Goal: Transaction & Acquisition: Subscribe to service/newsletter

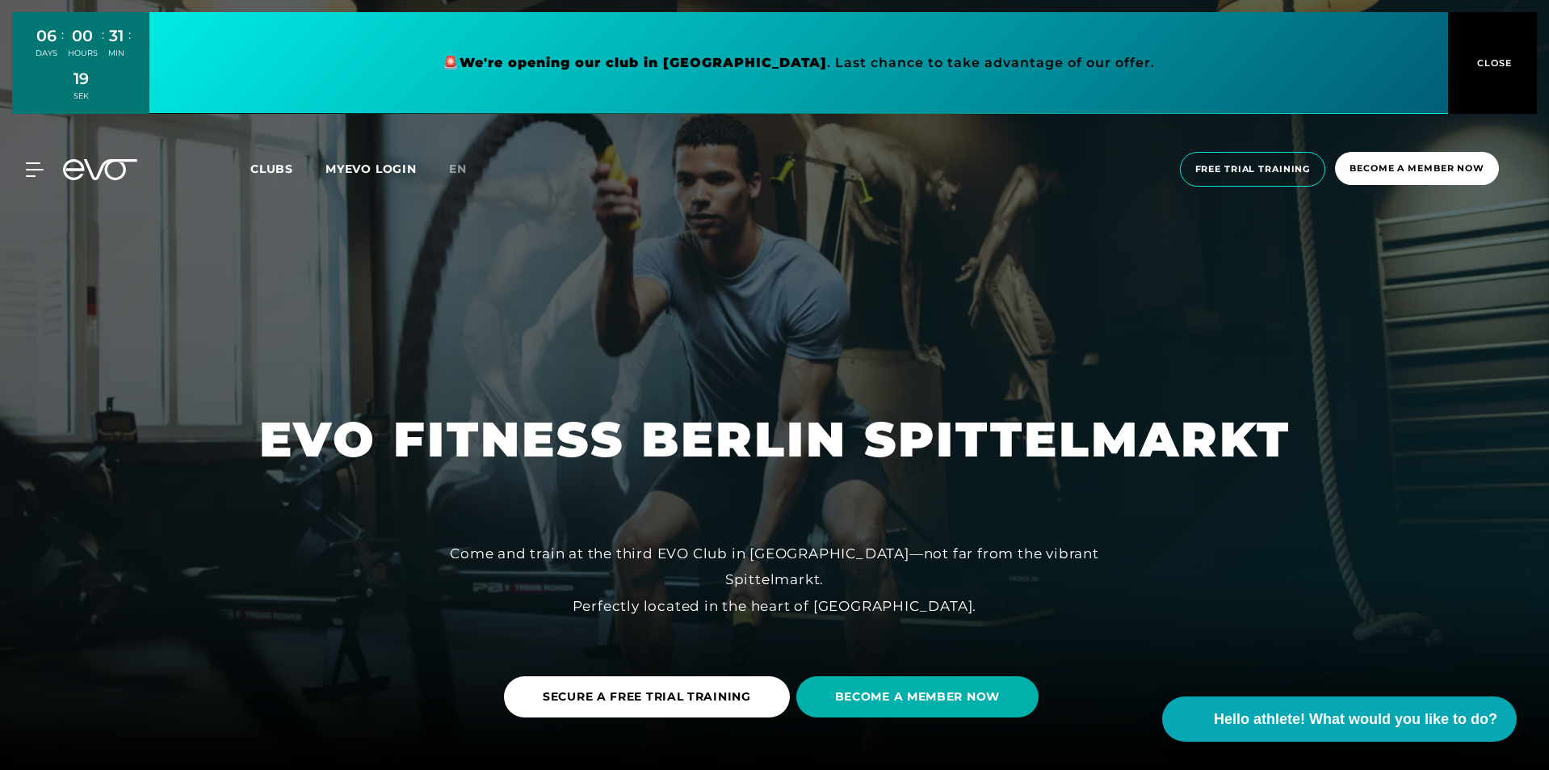
click at [760, 61] on link at bounding box center [798, 63] width 1299 height 102
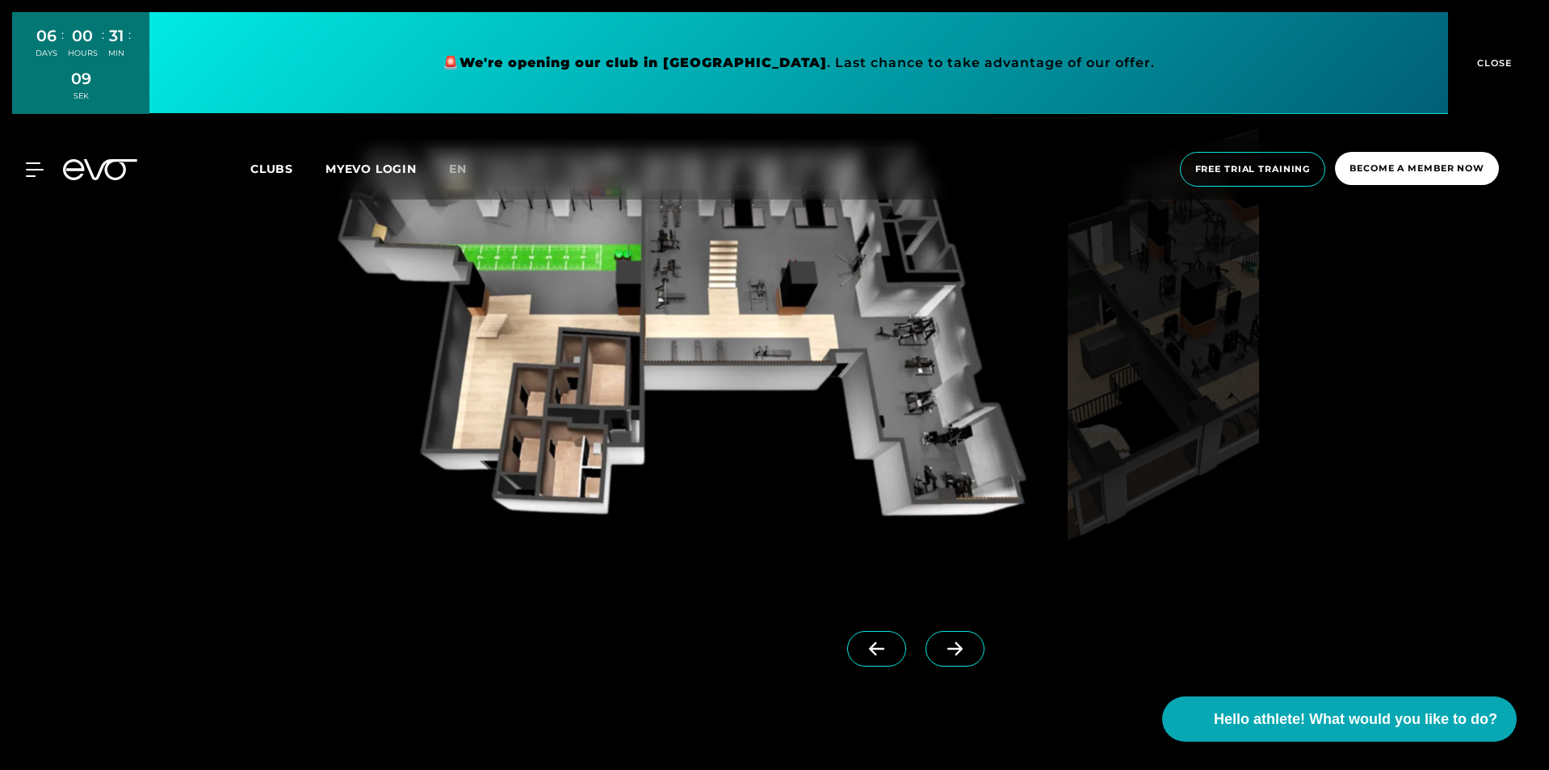
scroll to position [1508, 0]
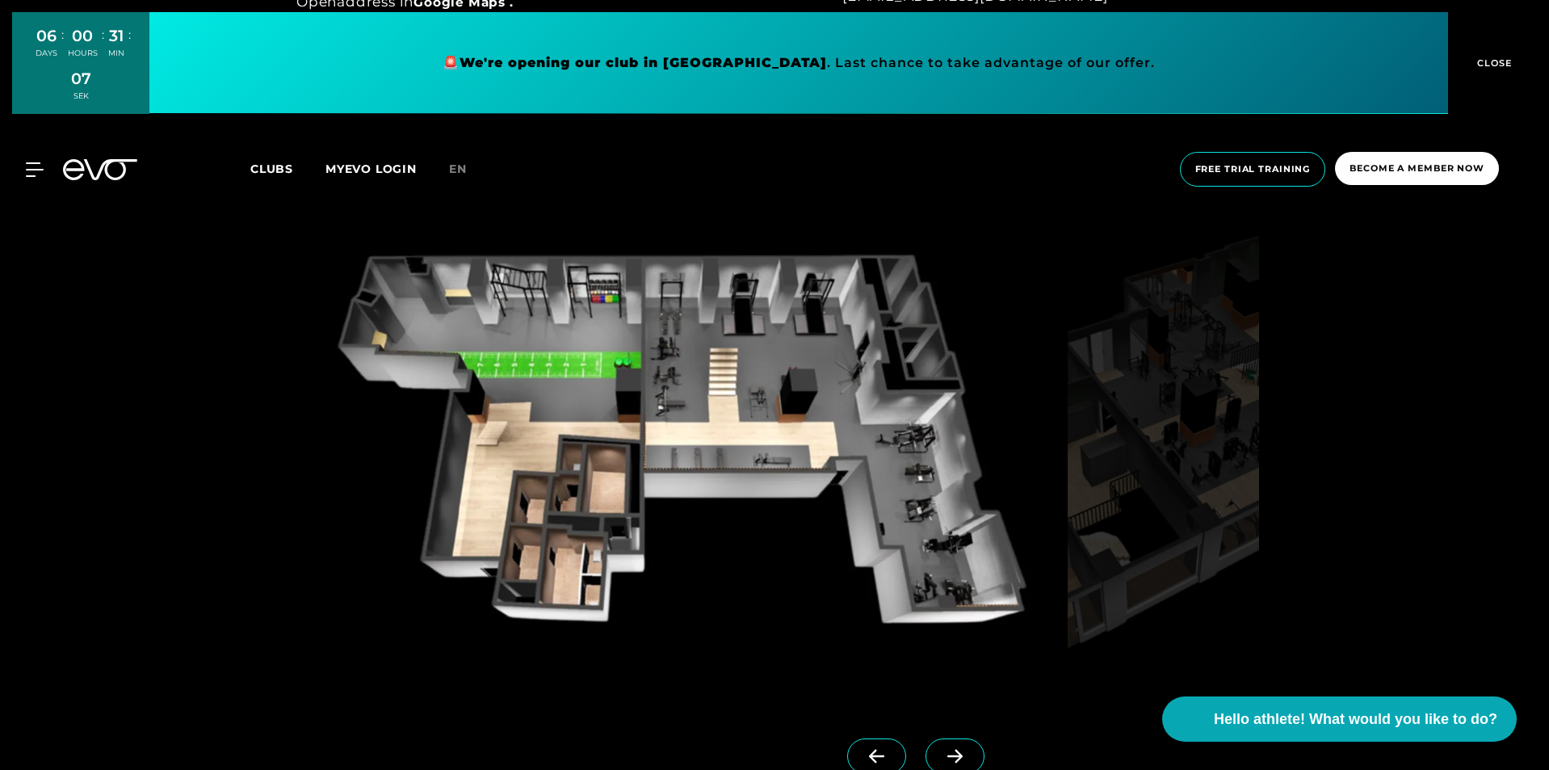
click at [941, 749] on icon at bounding box center [955, 756] width 28 height 15
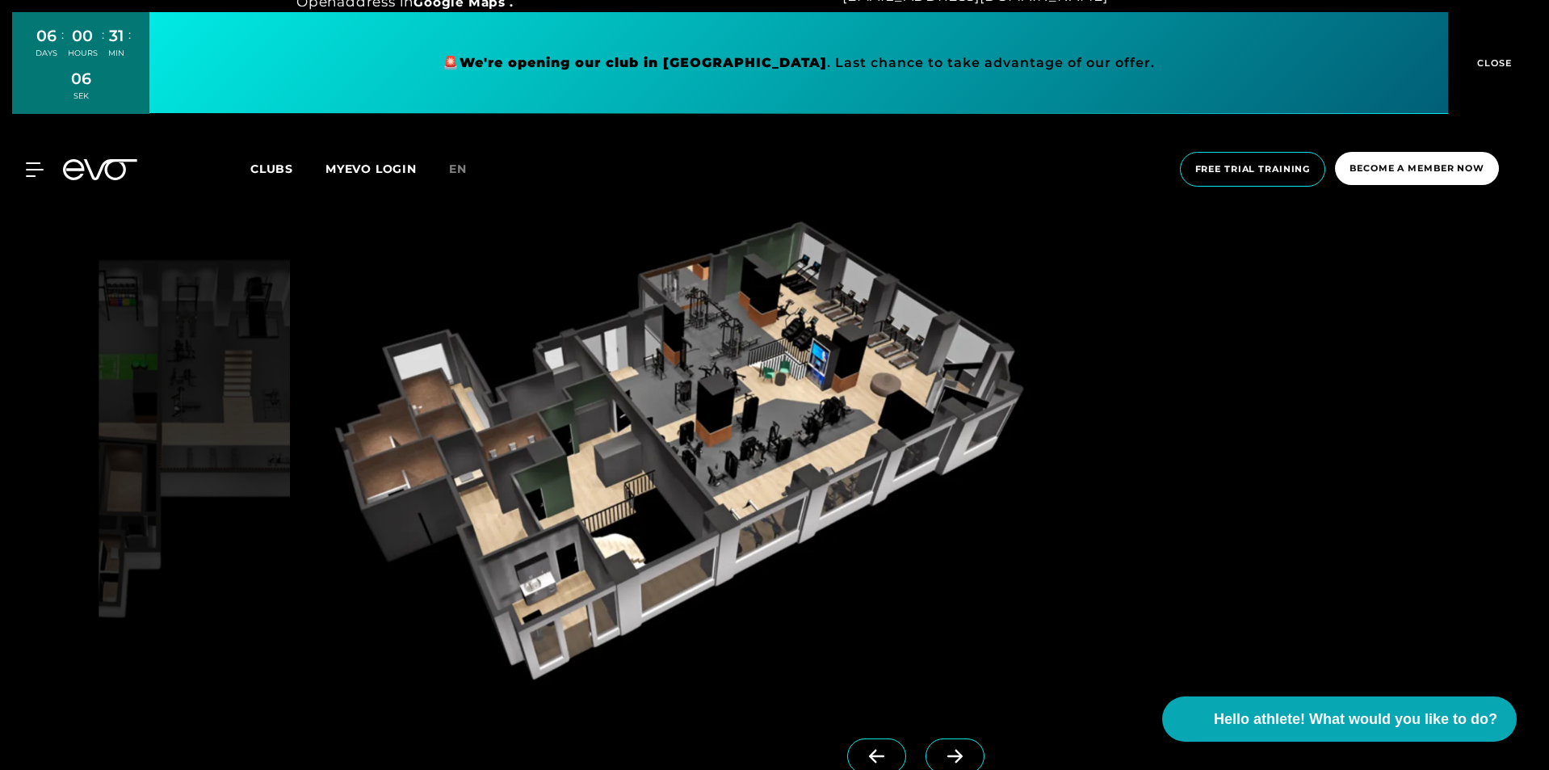
click at [941, 749] on icon at bounding box center [955, 756] width 28 height 15
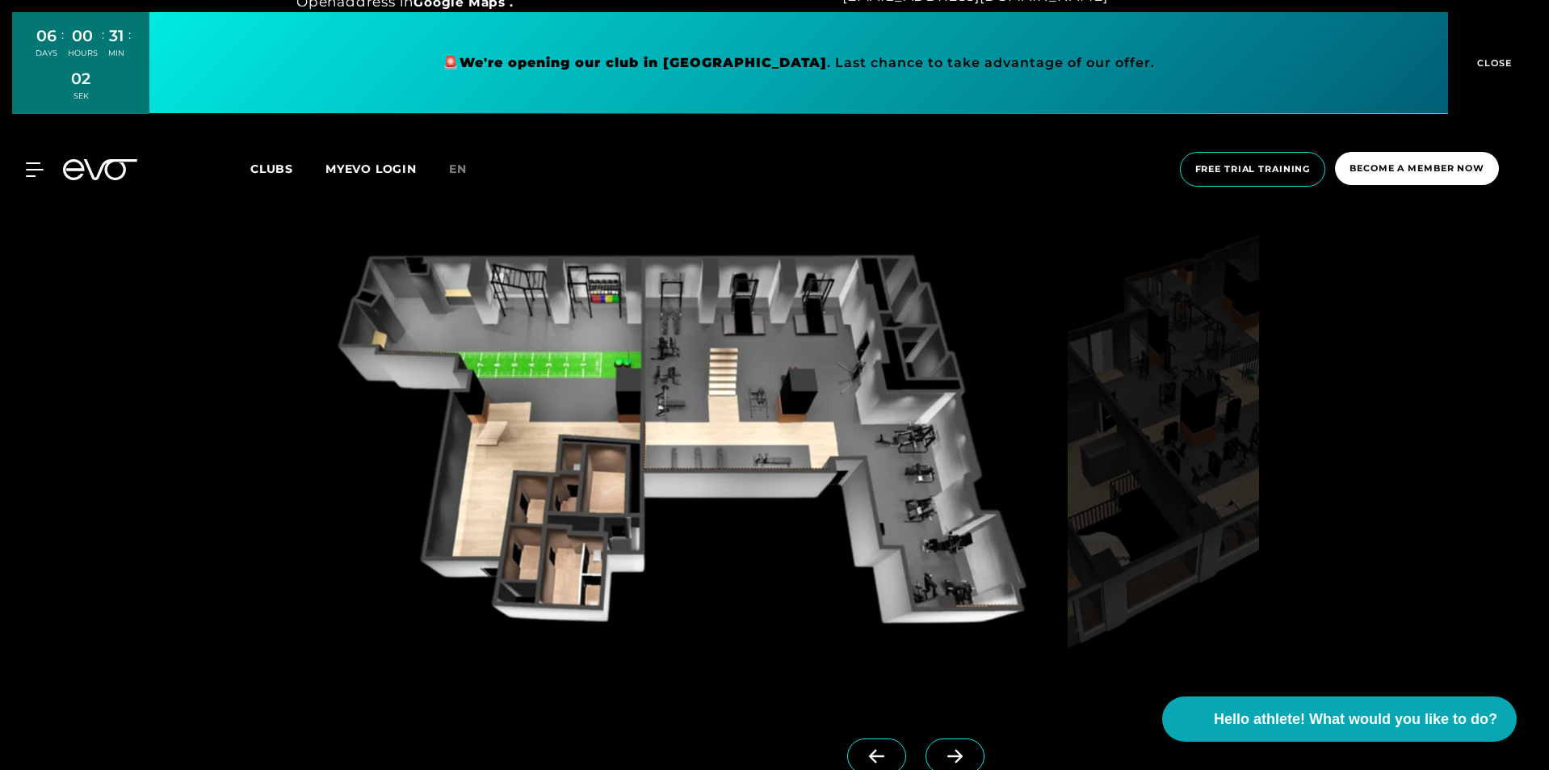
click at [929, 748] on span at bounding box center [955, 756] width 59 height 36
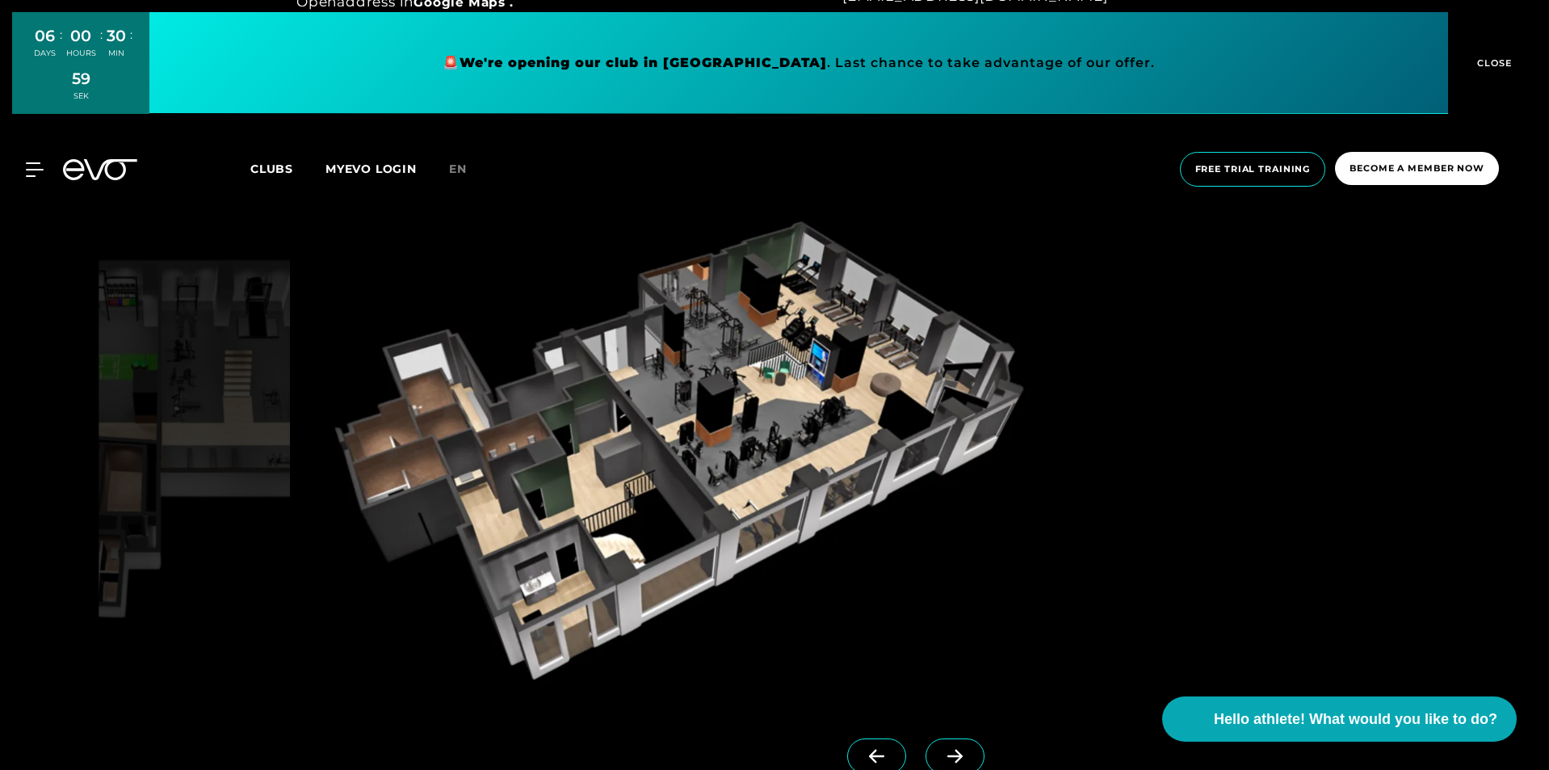
click at [877, 749] on span at bounding box center [876, 756] width 59 height 36
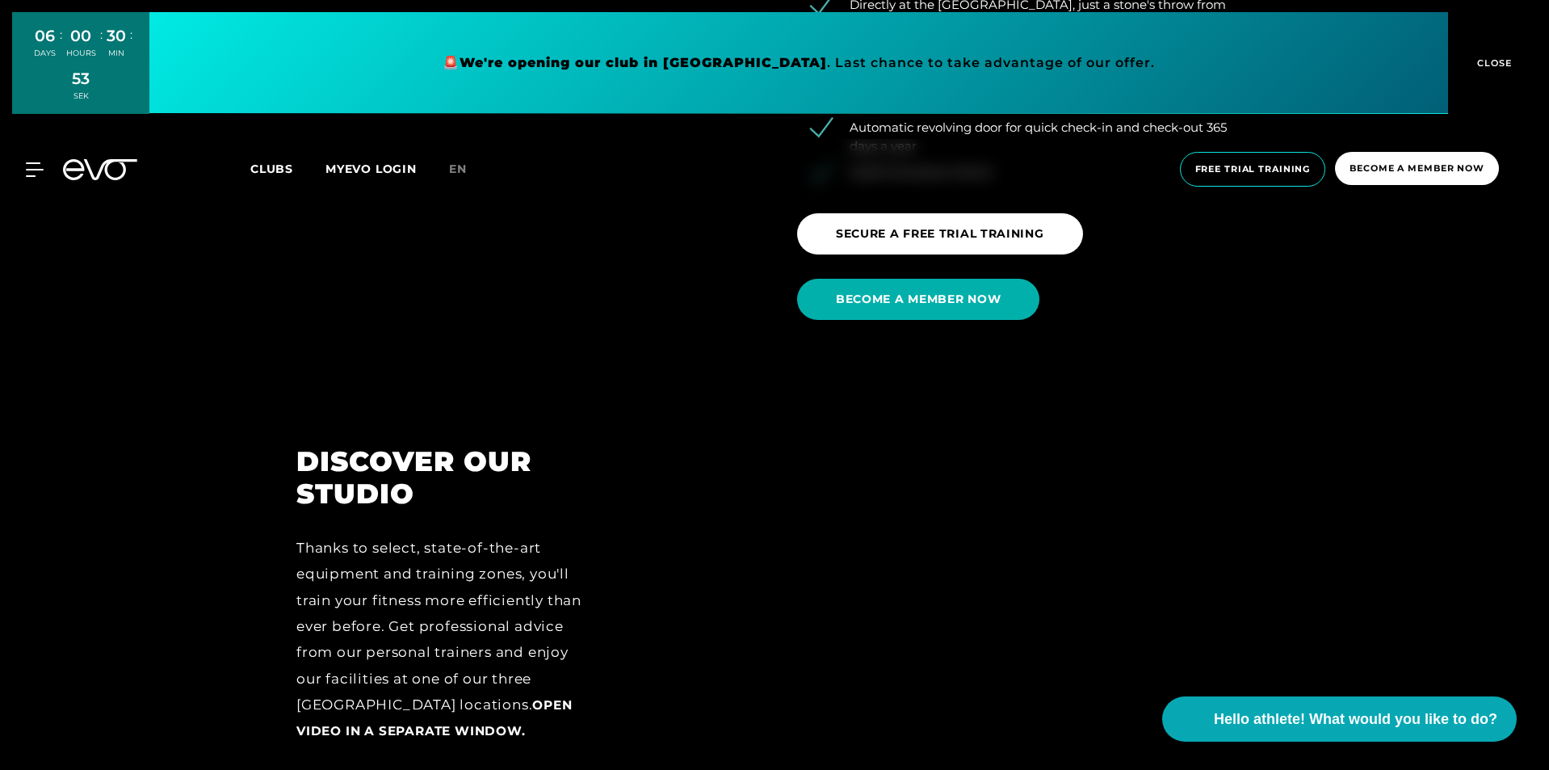
scroll to position [2369, 0]
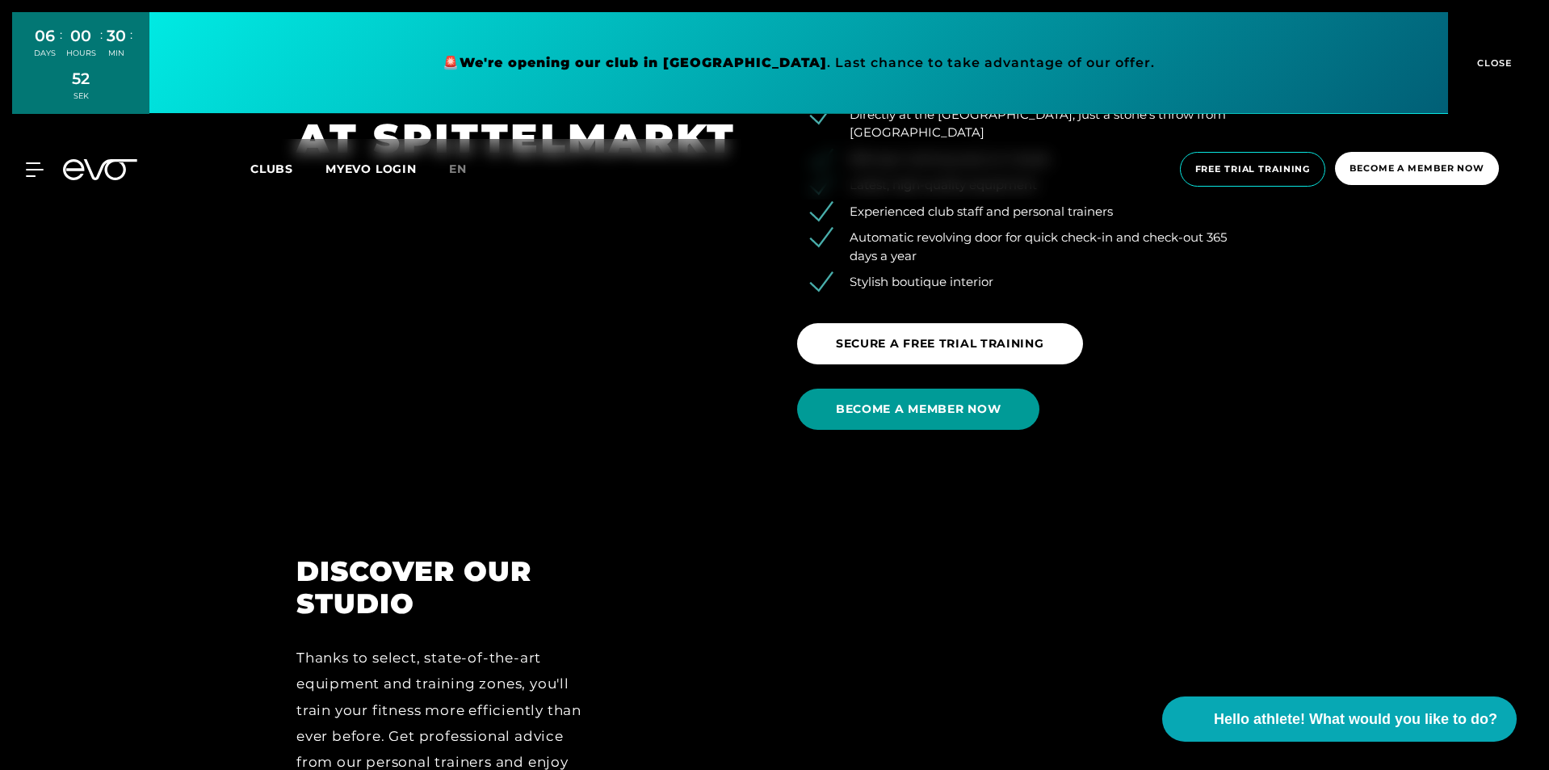
click at [969, 403] on font "BECOME A MEMBER NOW" at bounding box center [918, 408] width 165 height 15
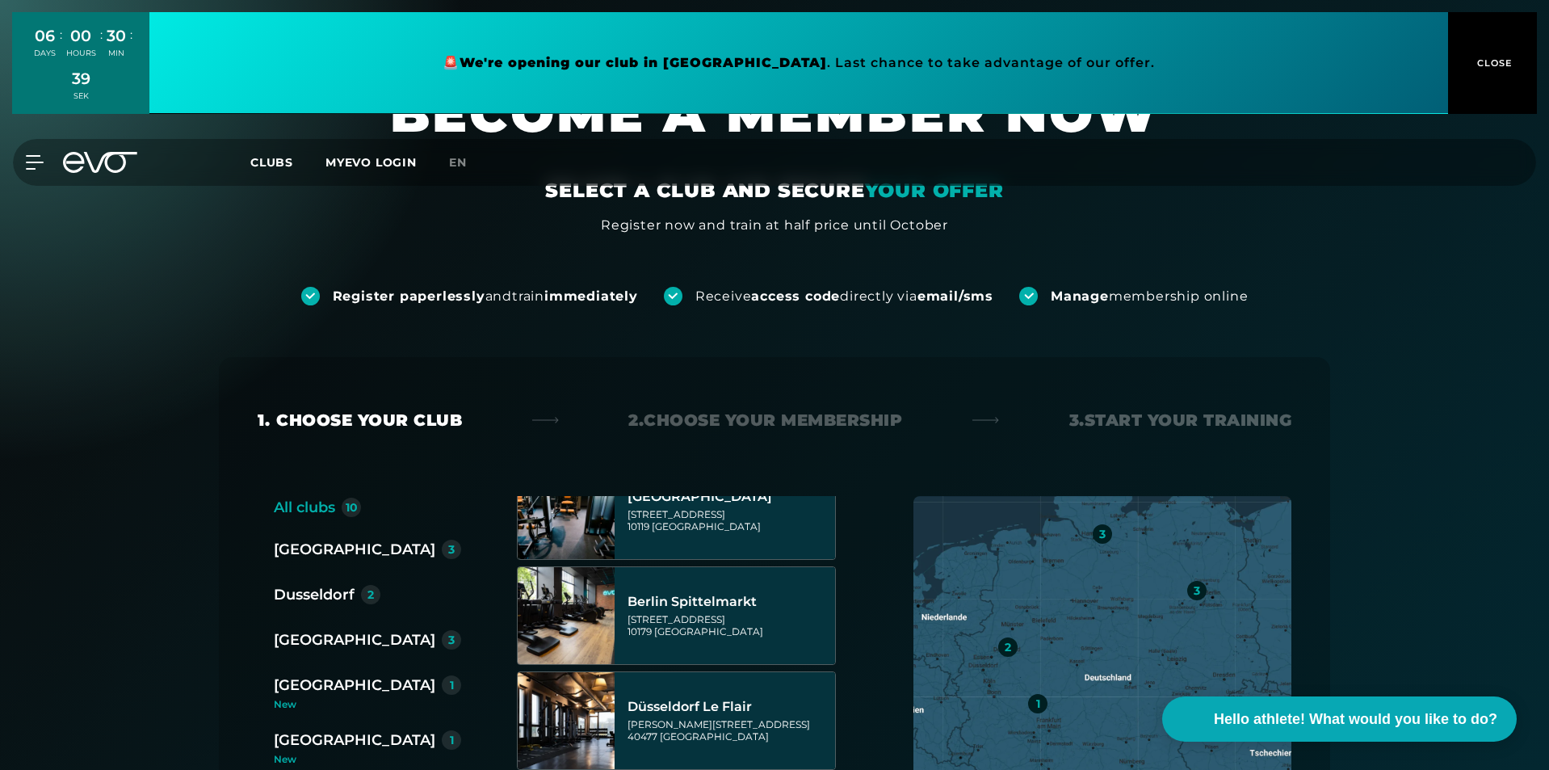
scroll to position [323, 0]
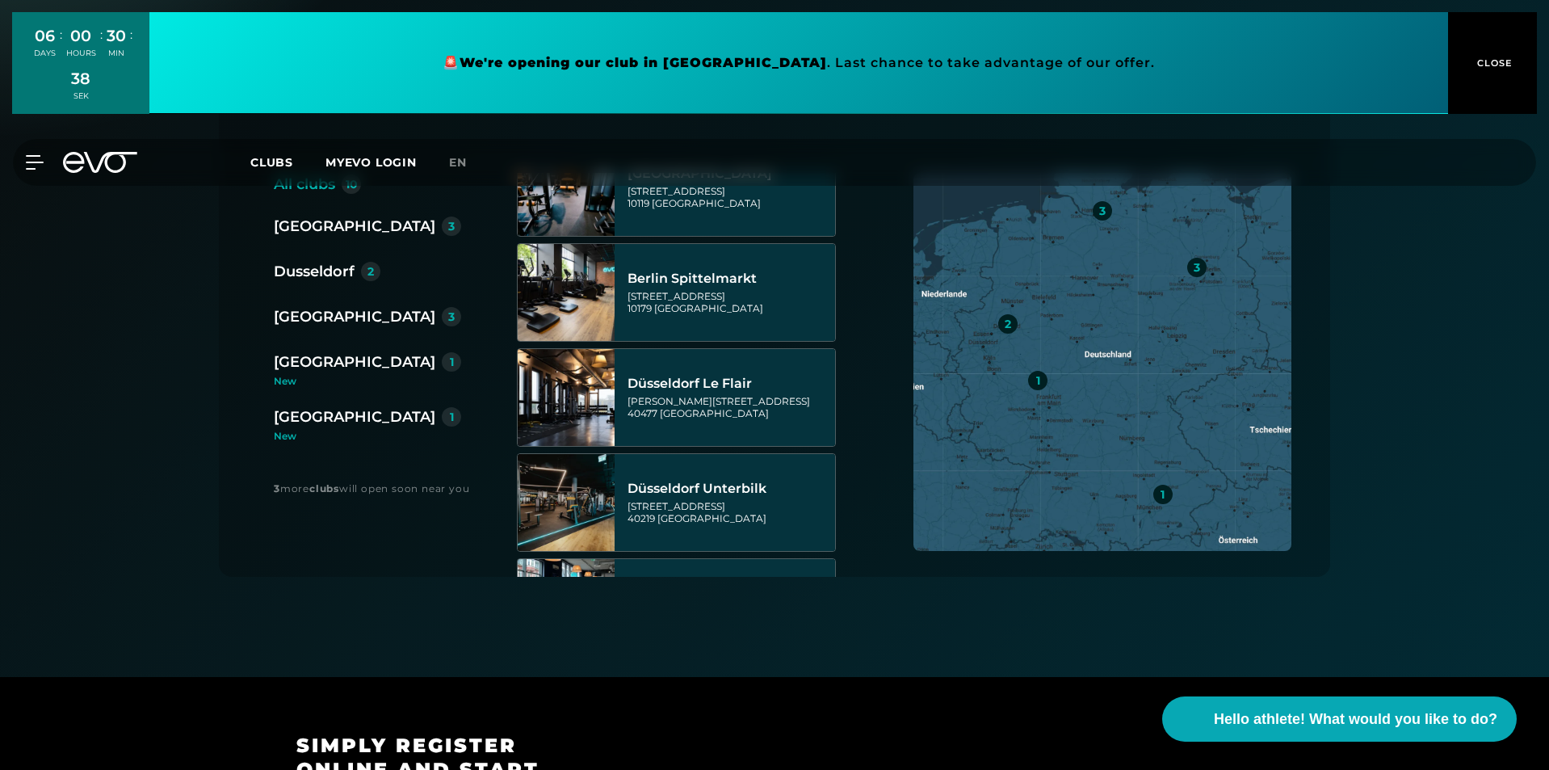
click at [1203, 265] on div "3" at bounding box center [1196, 267] width 19 height 19
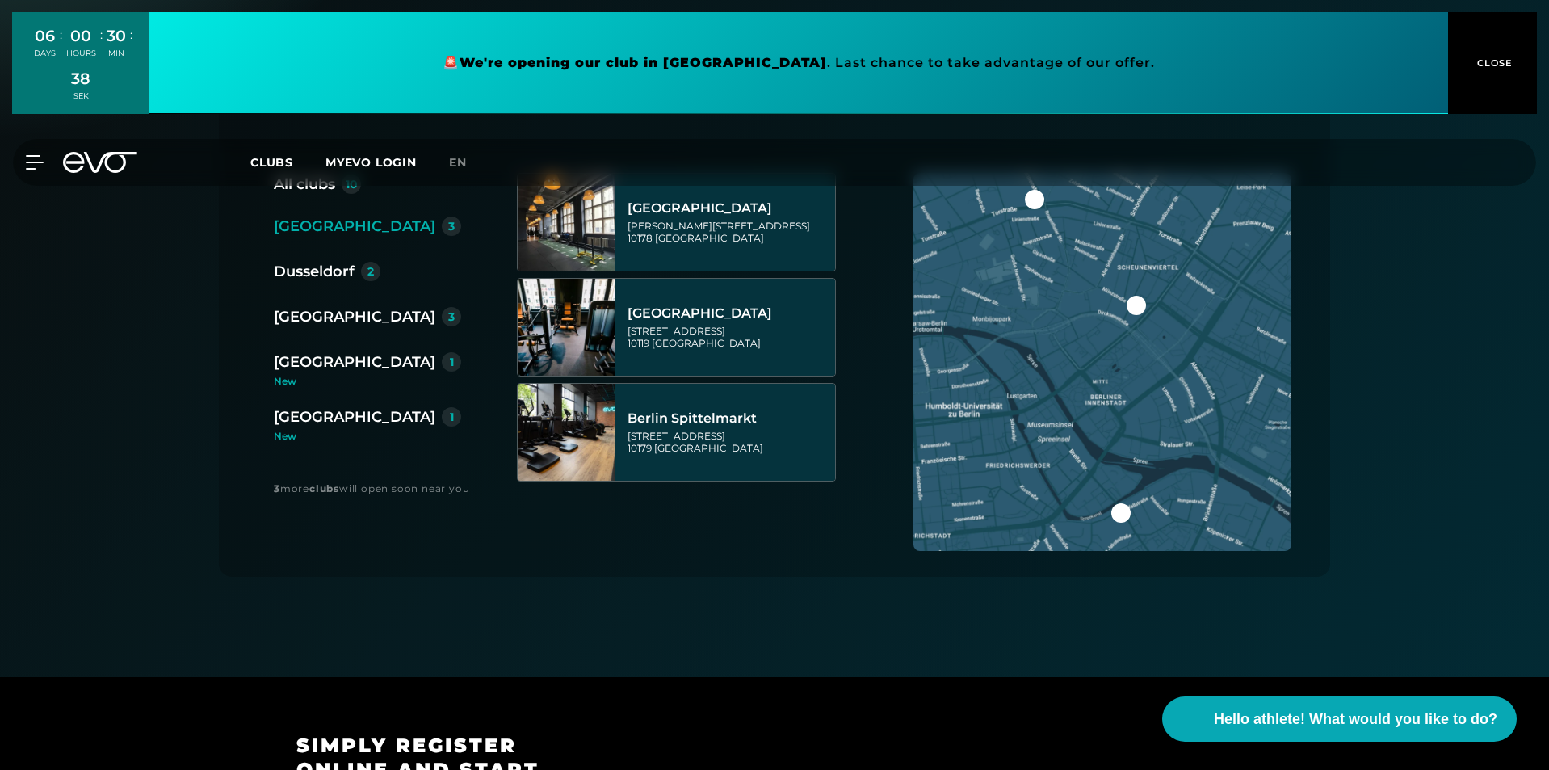
scroll to position [0, 0]
click at [1120, 509] on div at bounding box center [1120, 512] width 19 height 19
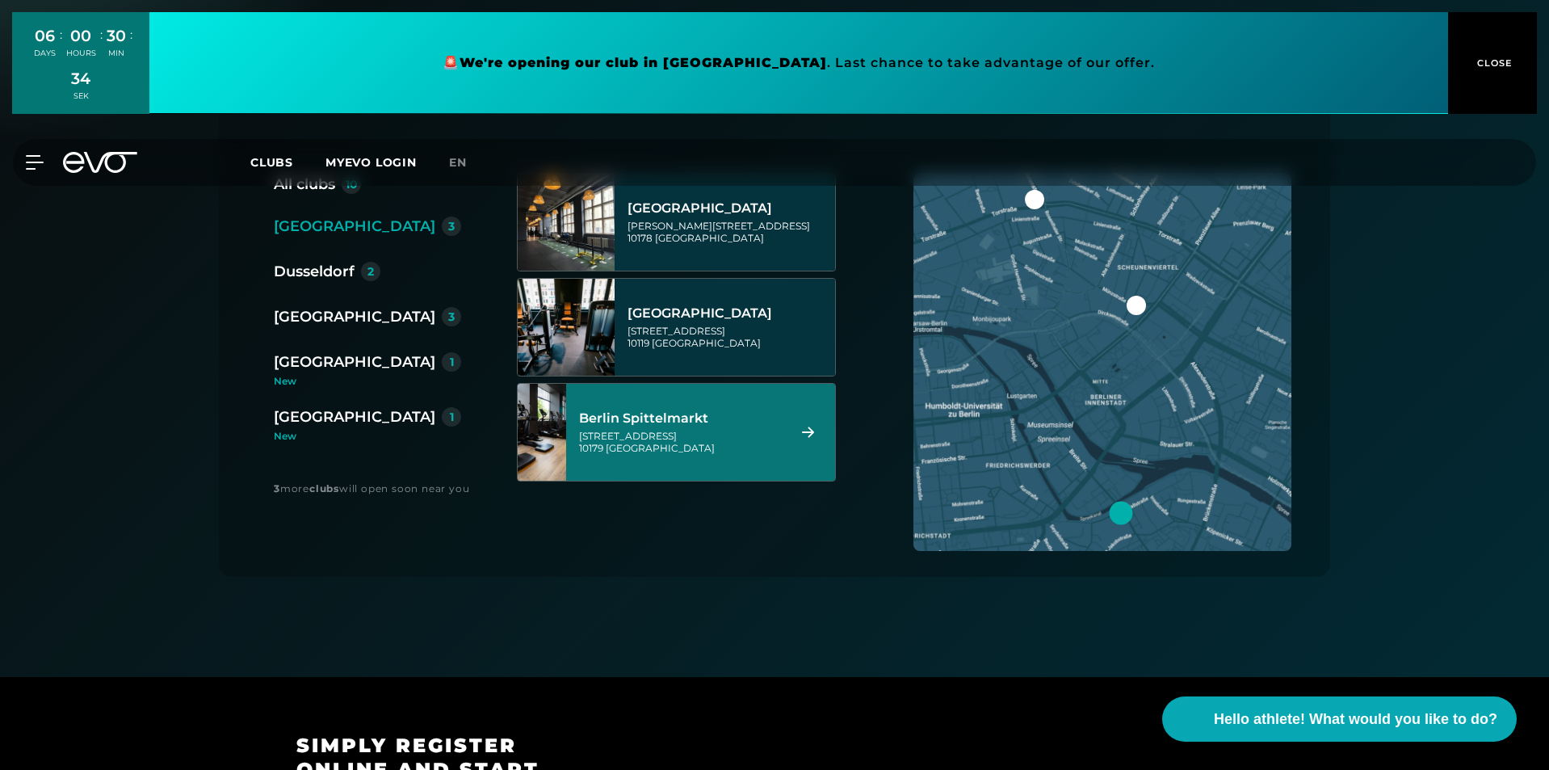
click at [694, 431] on div "[STREET_ADDRESS]" at bounding box center [680, 442] width 203 height 24
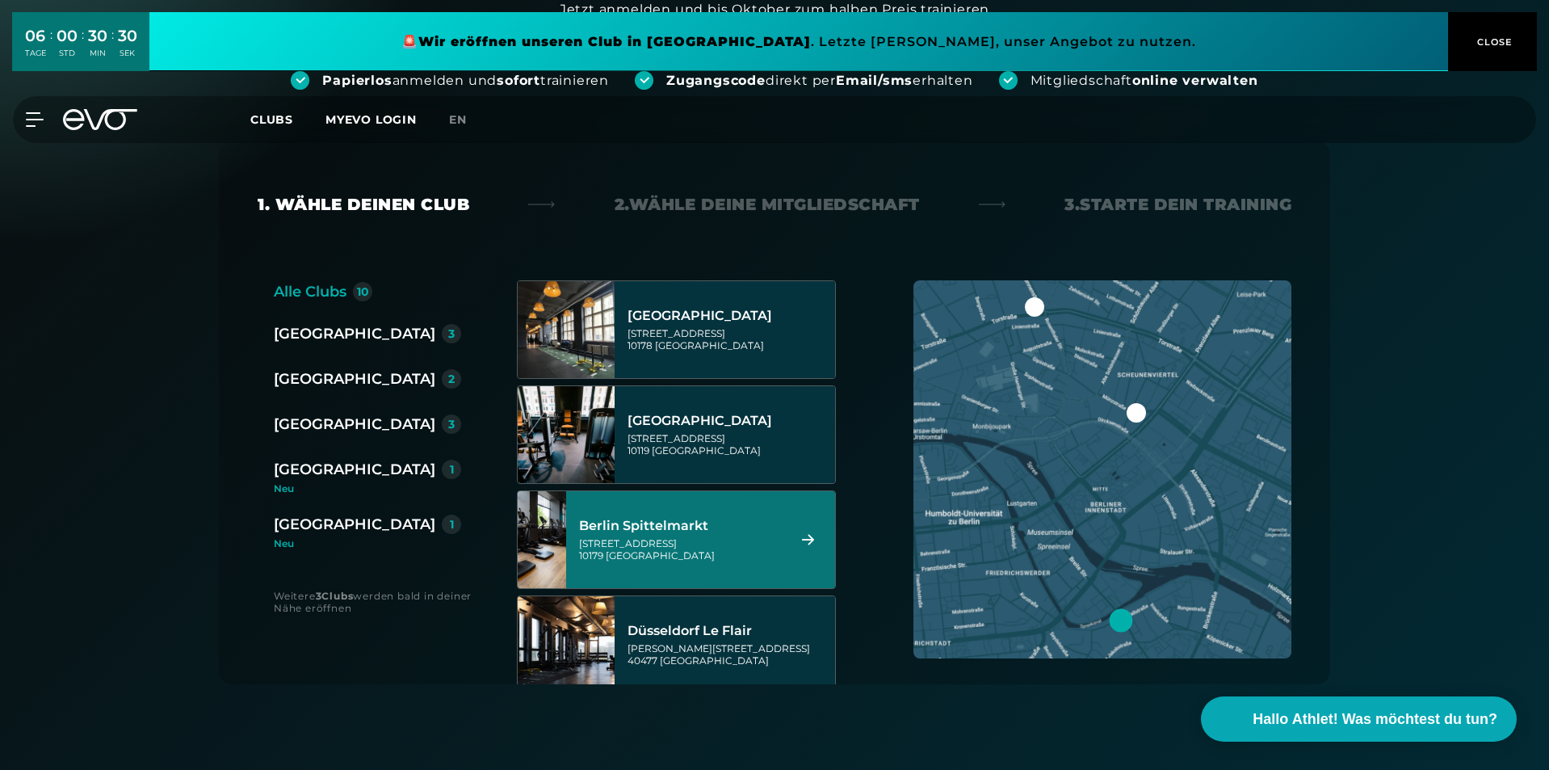
click at [725, 522] on div "Berlin Spittelmarkt" at bounding box center [680, 526] width 203 height 16
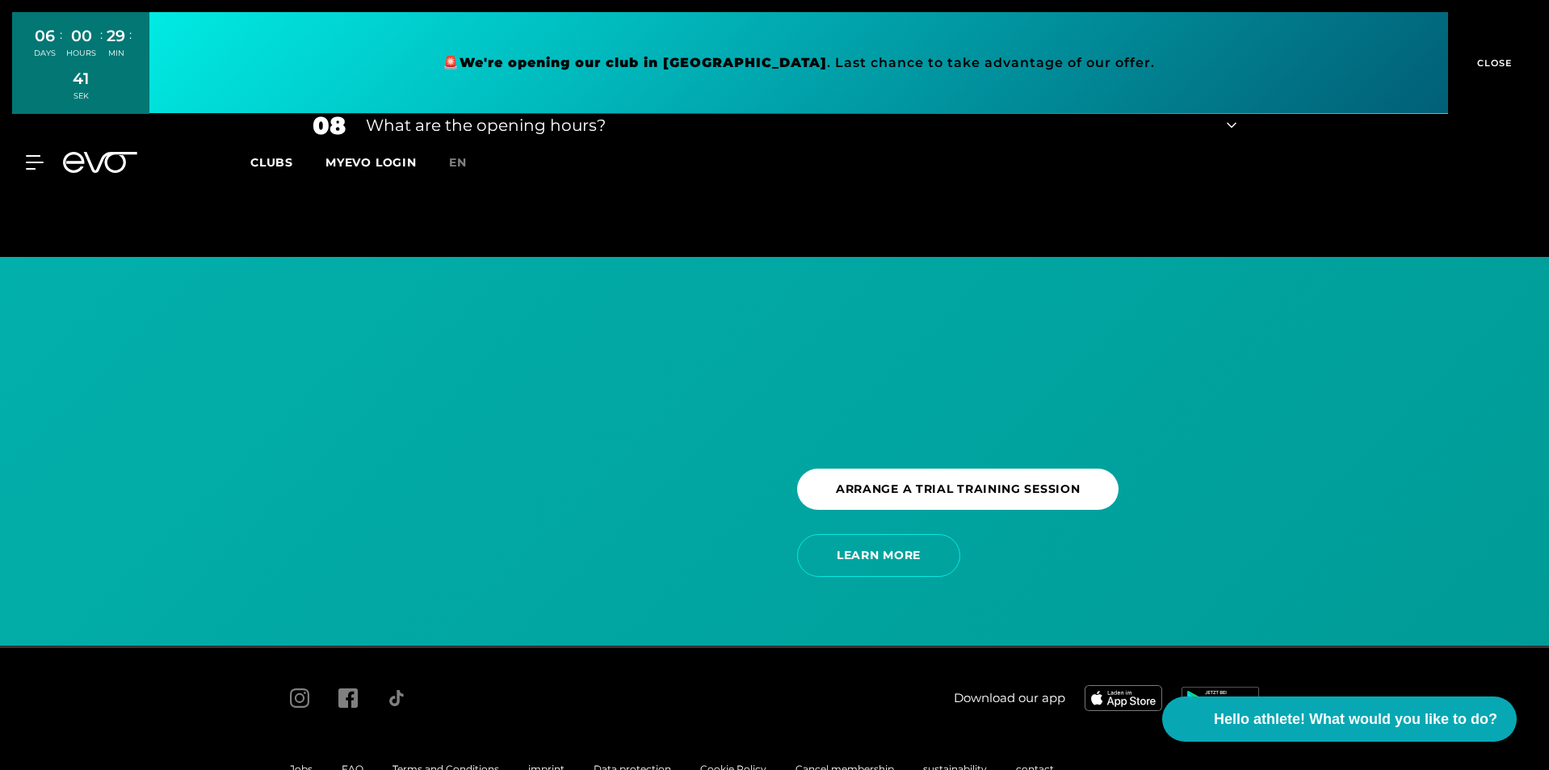
scroll to position [3340, 0]
